Goal: Task Accomplishment & Management: Use online tool/utility

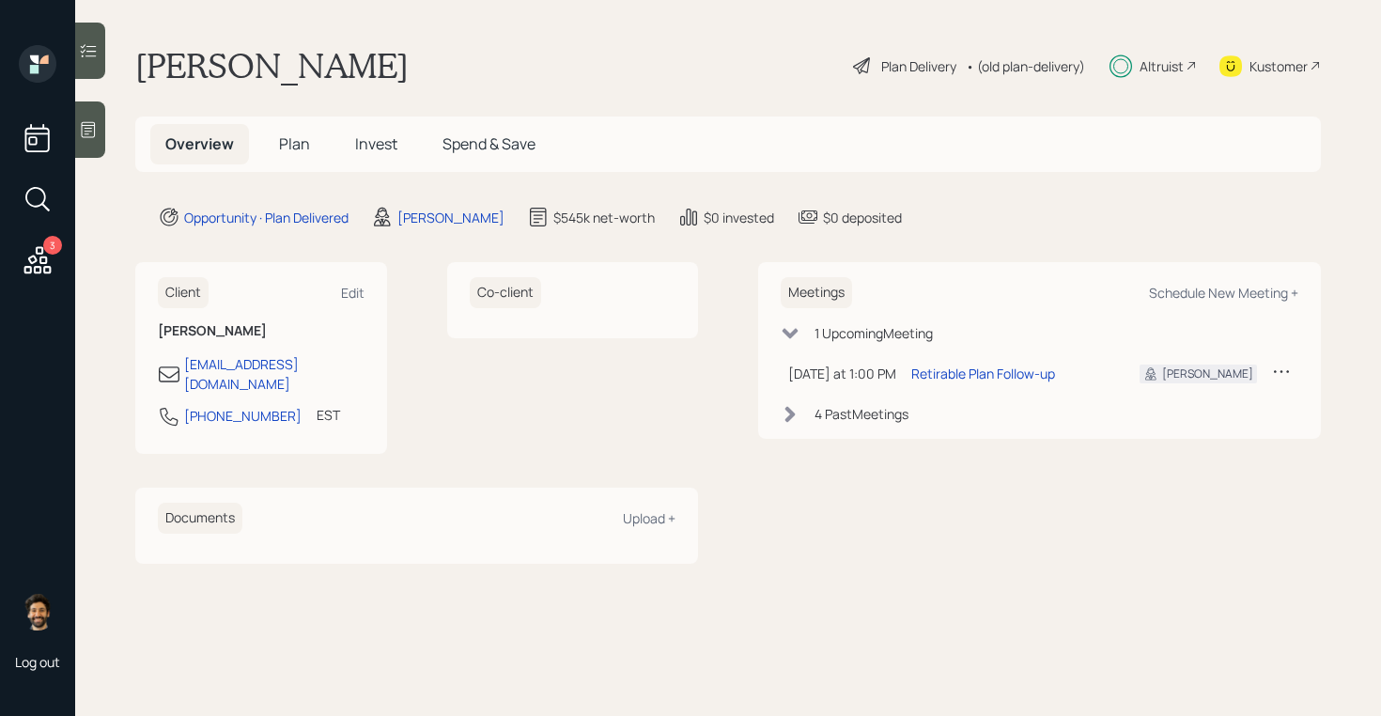
click at [297, 137] on span "Plan" at bounding box center [294, 143] width 31 height 21
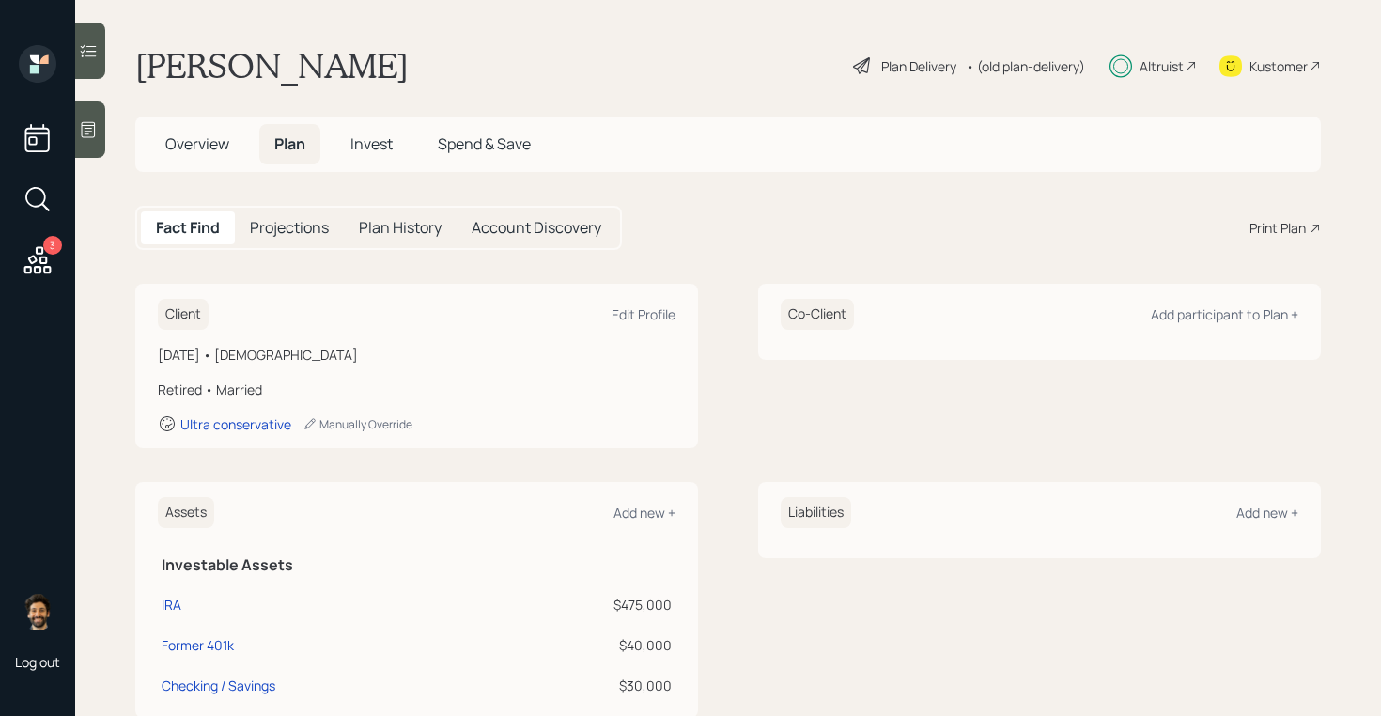
click at [182, 156] on h5 "Overview" at bounding box center [197, 144] width 94 height 40
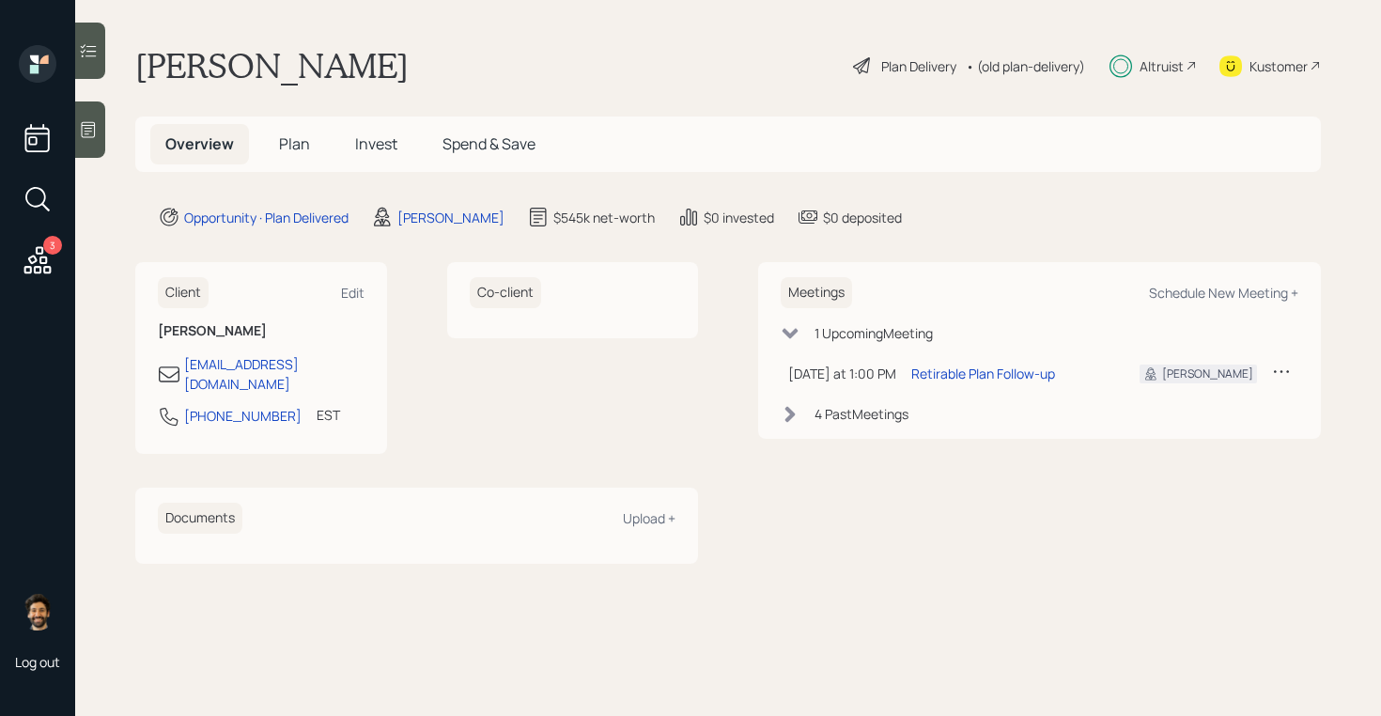
click at [795, 414] on icon at bounding box center [790, 414] width 10 height 16
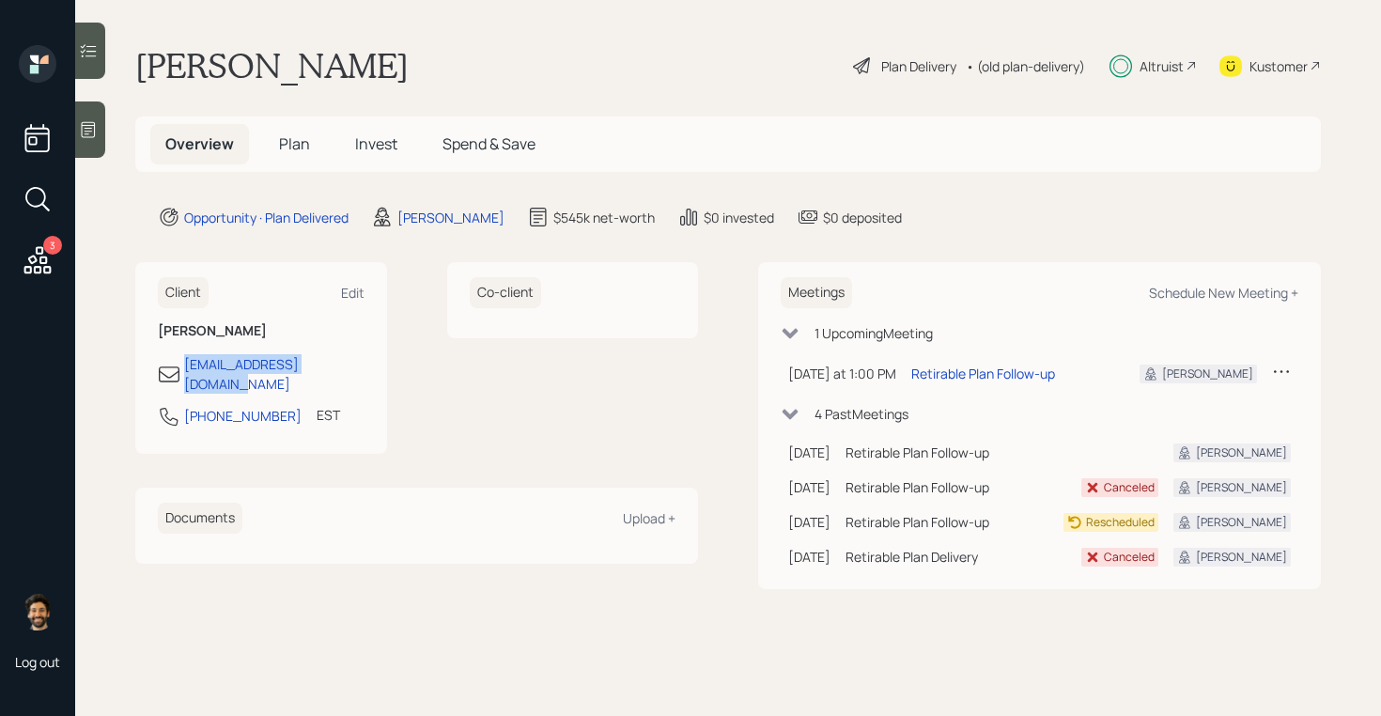
drag, startPoint x: 366, startPoint y: 364, endPoint x: 177, endPoint y: 365, distance: 189.8
click at [177, 365] on div "Client Edit Marcella Brodie marcieb2007@hotmail.com 856-236-2166 EST Currently …" at bounding box center [261, 358] width 252 height 192
copy div "marcieb2007@hotmail.com"
drag, startPoint x: 235, startPoint y: 365, endPoint x: 475, endPoint y: 12, distance: 427.3
click at [0, 0] on div "3 Log out Marcella Brodie Plan Delivery • (old plan-delivery) Altruist Kustomer…" at bounding box center [690, 358] width 1381 height 716
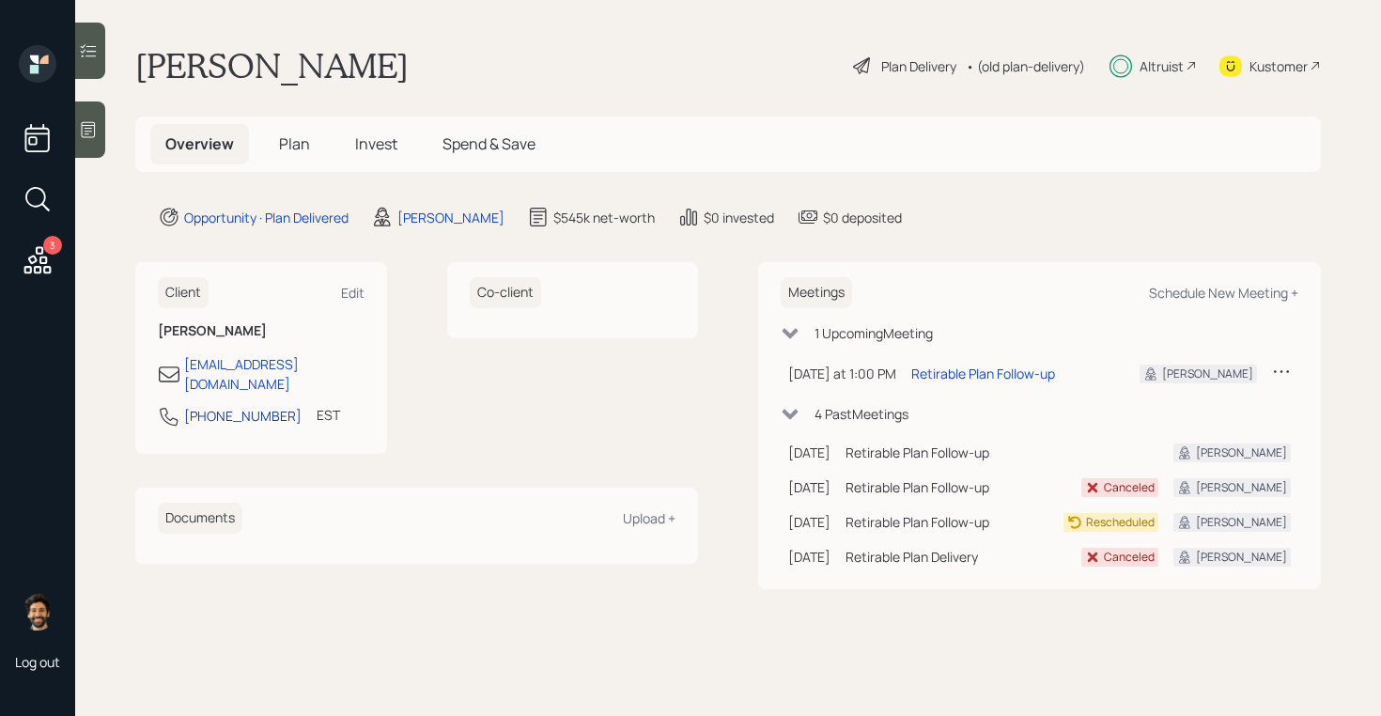
click at [254, 406] on div "856-236-2166" at bounding box center [242, 416] width 117 height 20
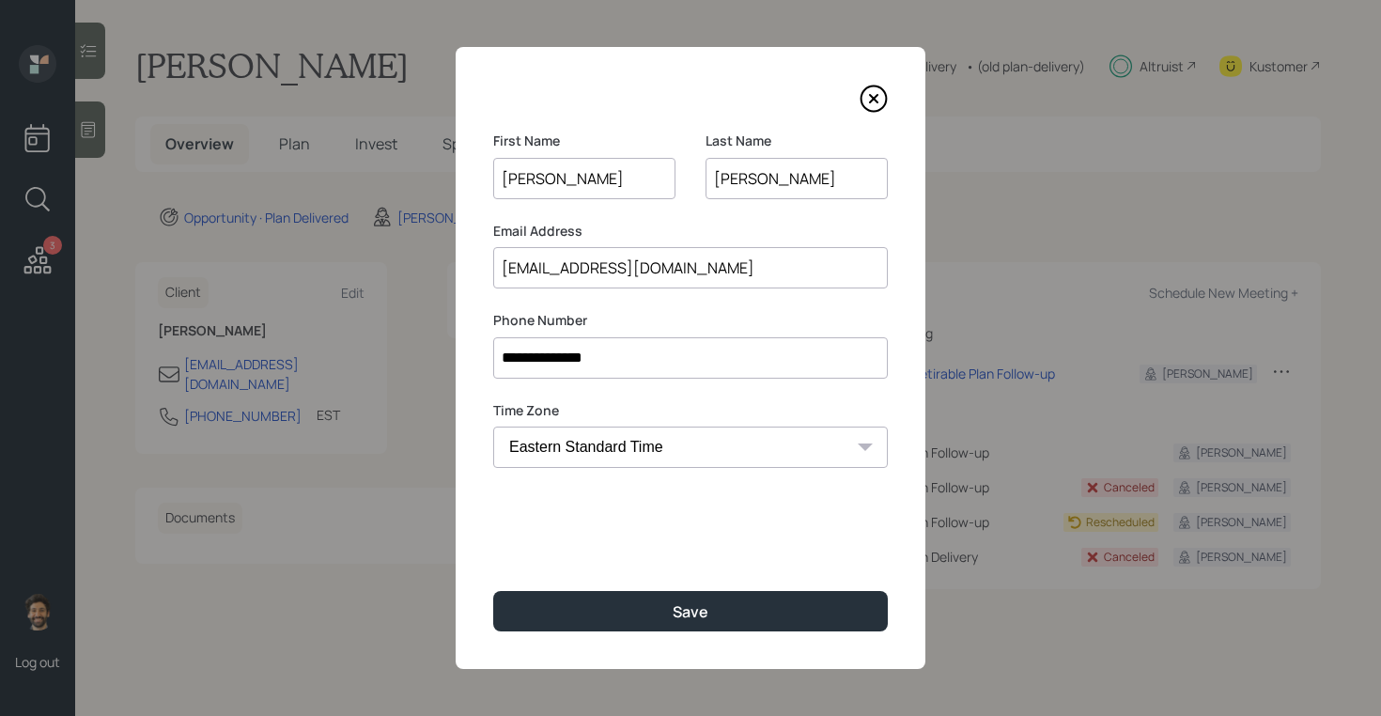
click at [565, 368] on input "**********" at bounding box center [690, 357] width 395 height 41
drag, startPoint x: 565, startPoint y: 368, endPoint x: 587, endPoint y: 30, distance: 338.9
click at [0, 0] on div "**********" at bounding box center [690, 358] width 1381 height 716
click at [872, 95] on icon at bounding box center [874, 99] width 28 height 28
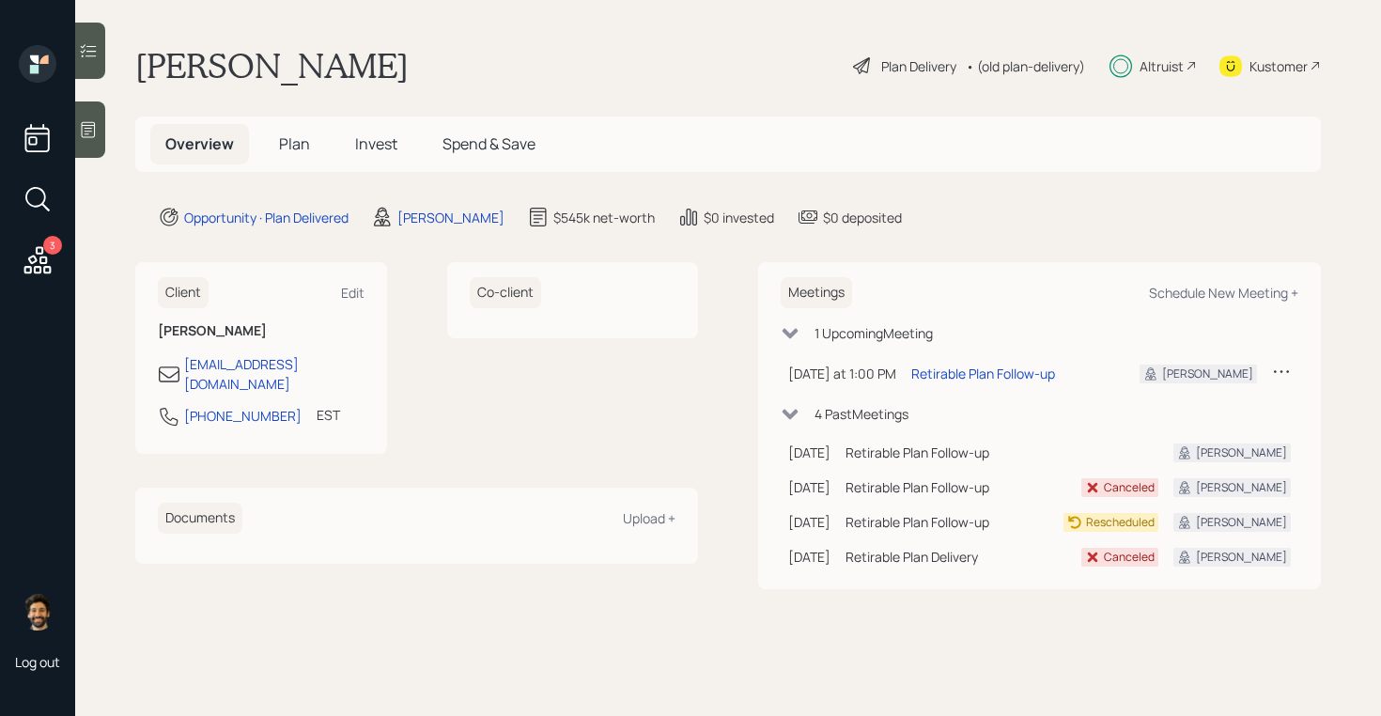
click at [367, 147] on span "Invest" at bounding box center [376, 143] width 42 height 21
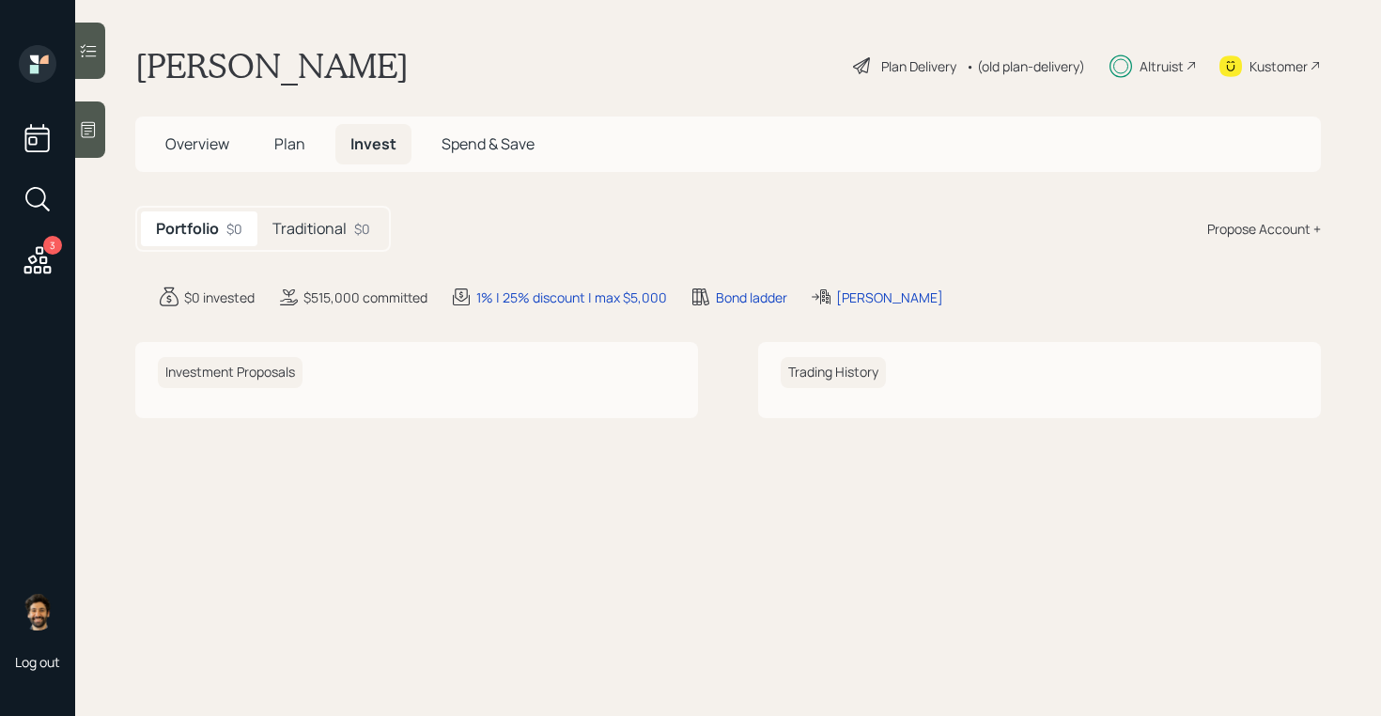
click at [351, 241] on div "Traditional $0" at bounding box center [321, 228] width 128 height 35
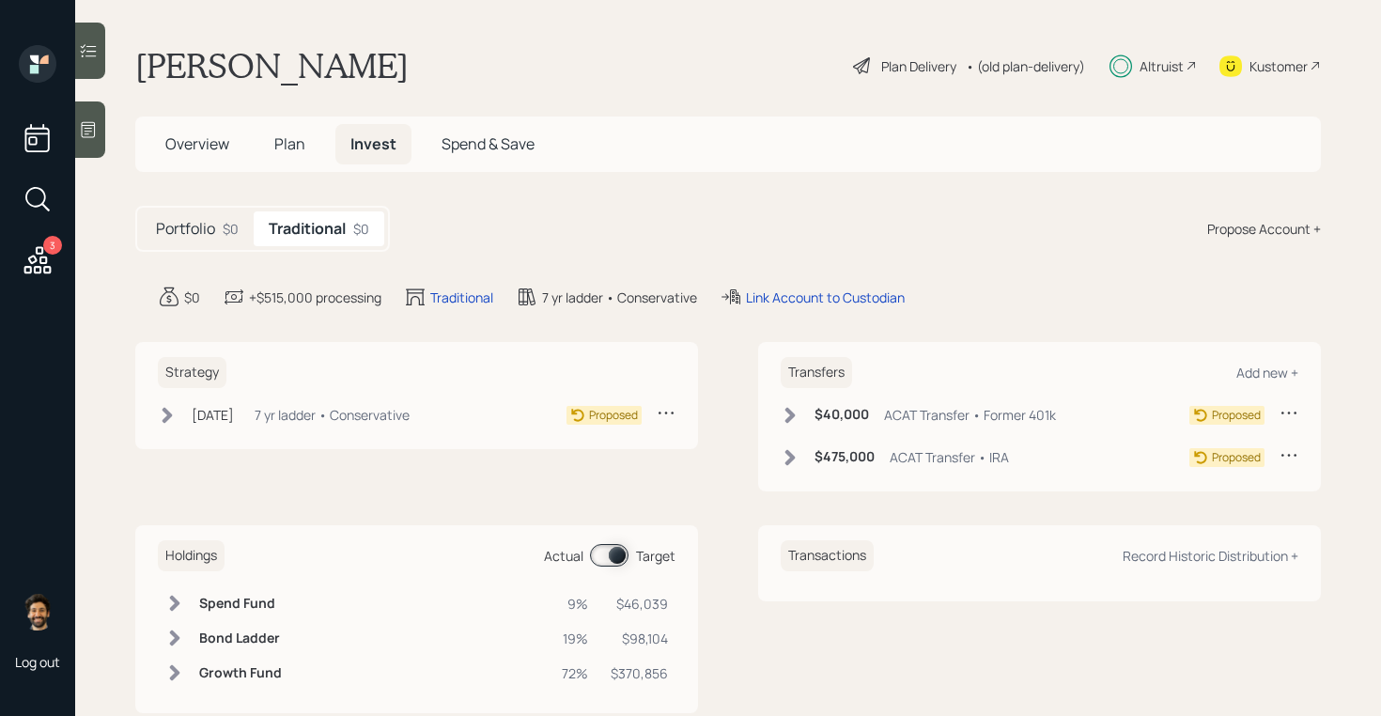
click at [792, 422] on icon at bounding box center [790, 415] width 19 height 19
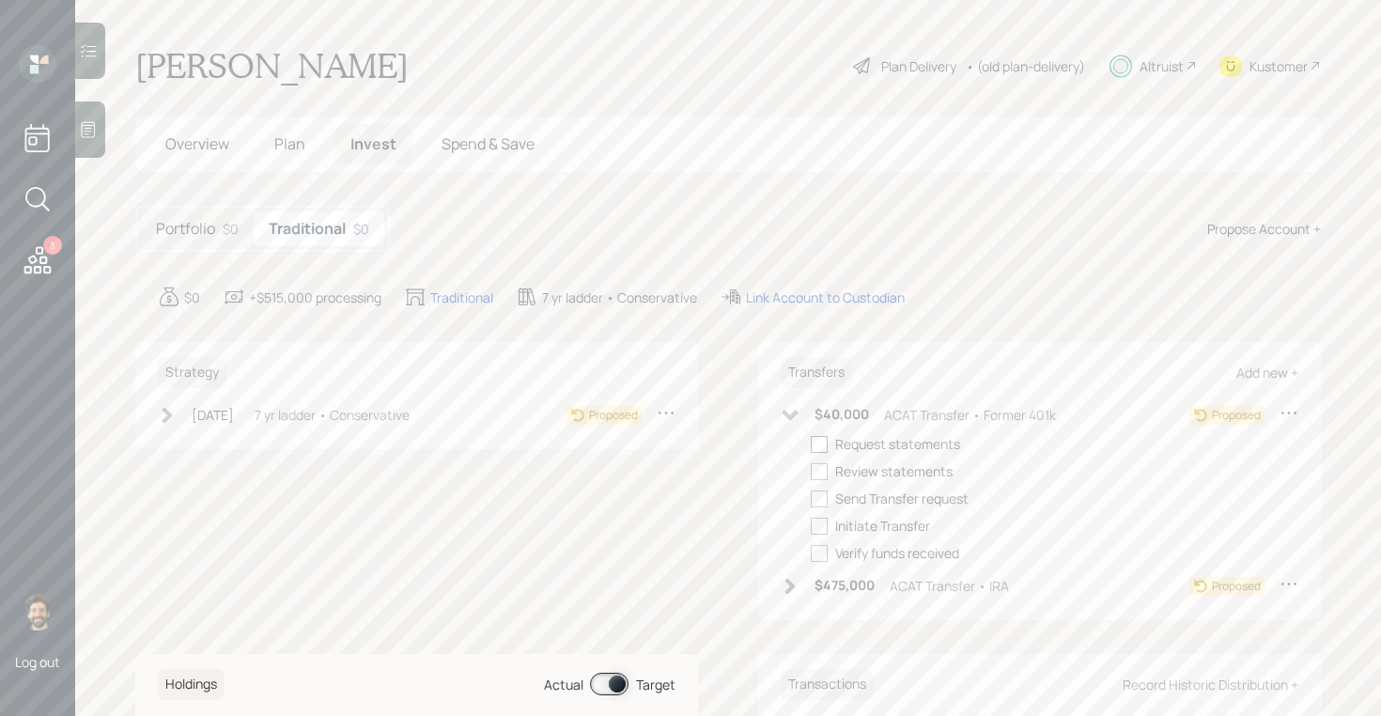
click at [817, 448] on div at bounding box center [819, 444] width 17 height 17
click at [811, 444] on input "checkbox" at bounding box center [810, 443] width 1 height 1
checkbox input "true"
click at [782, 593] on icon at bounding box center [790, 586] width 19 height 19
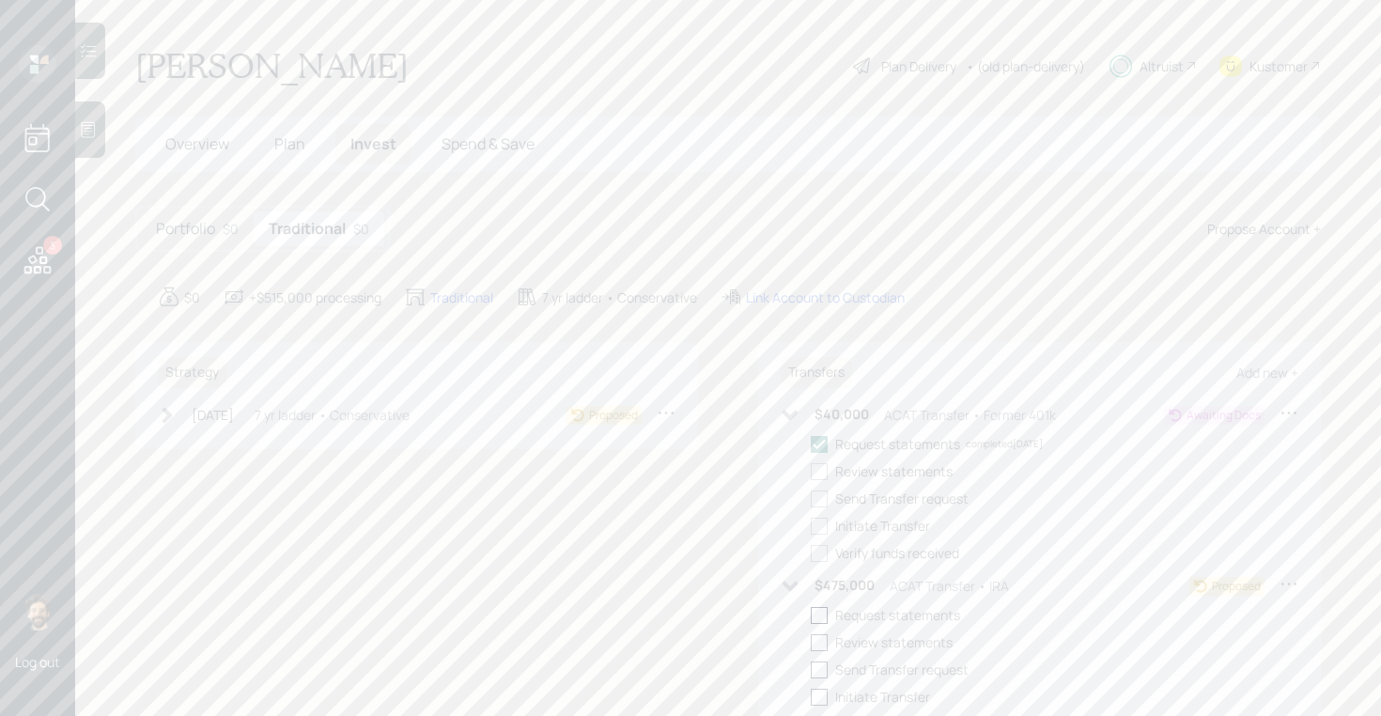
click at [824, 616] on div at bounding box center [819, 615] width 17 height 17
click at [811, 615] on input "checkbox" at bounding box center [810, 614] width 1 height 1
checkbox input "true"
click at [169, 421] on icon at bounding box center [167, 415] width 19 height 19
click at [199, 448] on div at bounding box center [196, 444] width 17 height 17
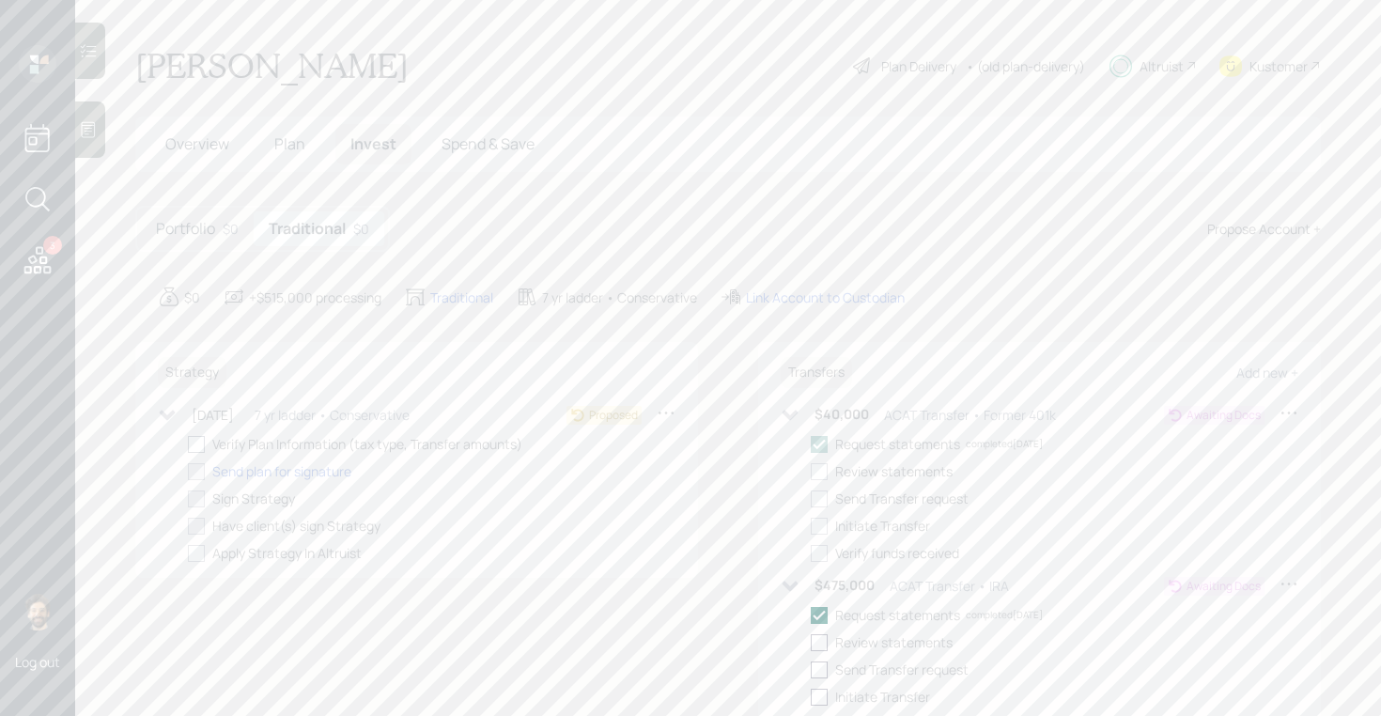
click at [188, 444] on input "checkbox" at bounding box center [187, 443] width 1 height 1
checkbox input "true"
click at [1244, 54] on div "Kustomer" at bounding box center [1269, 65] width 101 height 41
click at [284, 134] on span "Plan" at bounding box center [289, 143] width 31 height 21
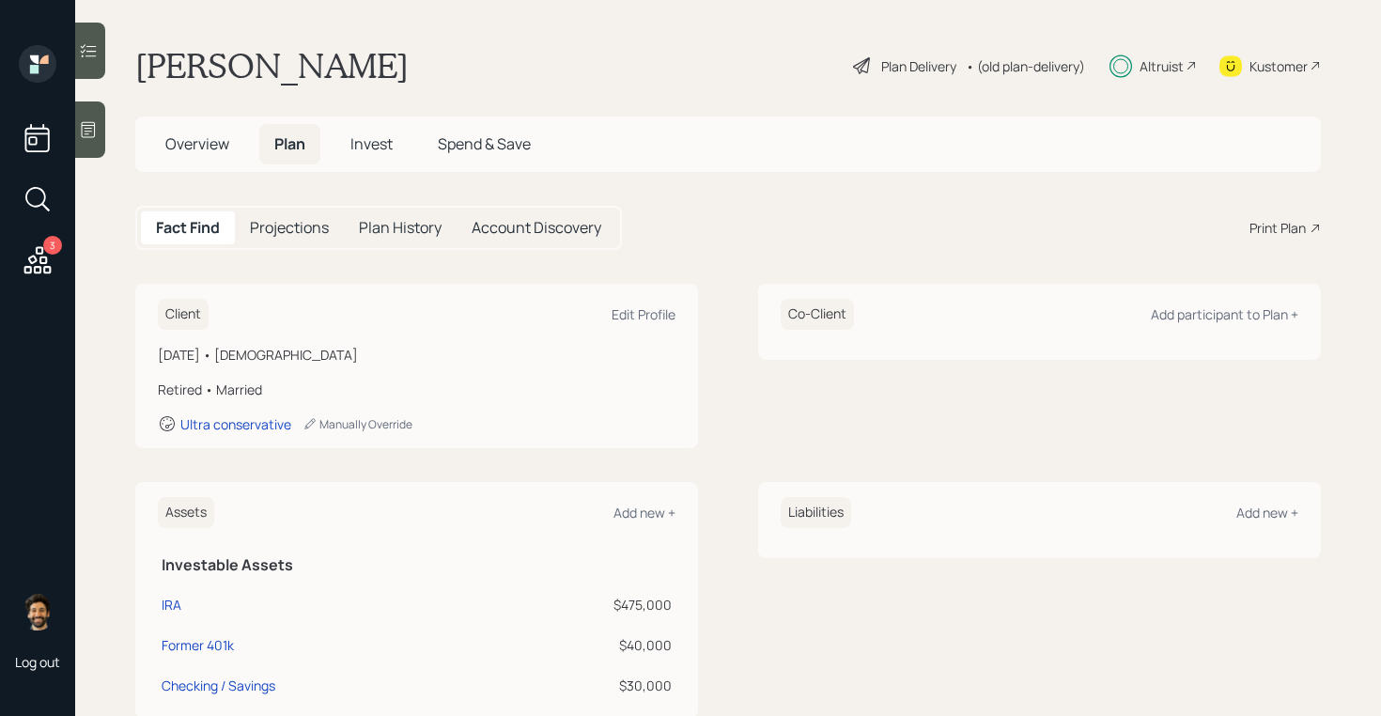
click at [1284, 232] on div "Print Plan" at bounding box center [1277, 228] width 56 height 20
